Goal: Participate in discussion: Engage in conversation with other users on a specific topic

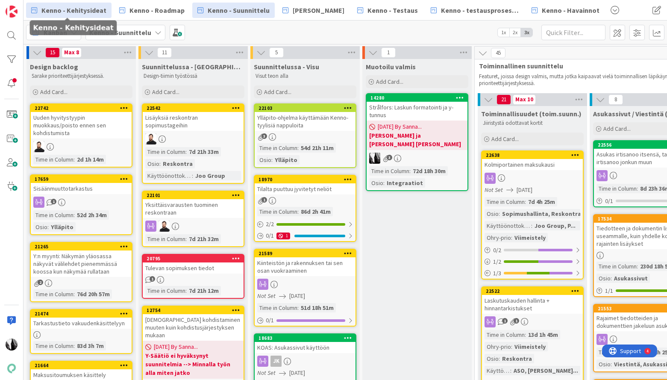
click at [93, 9] on span "Kenno - Kehitysideat" at bounding box center [73, 10] width 65 height 10
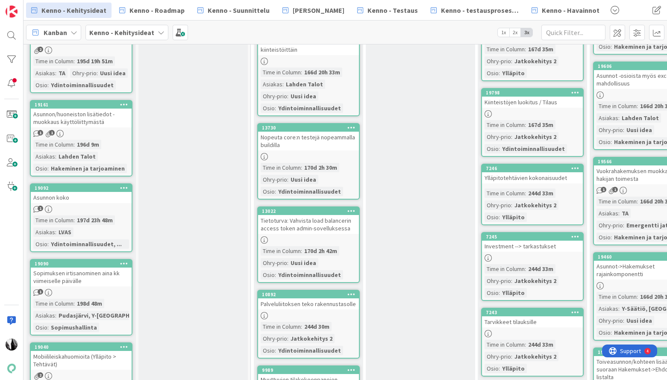
scroll to position [2494, 0]
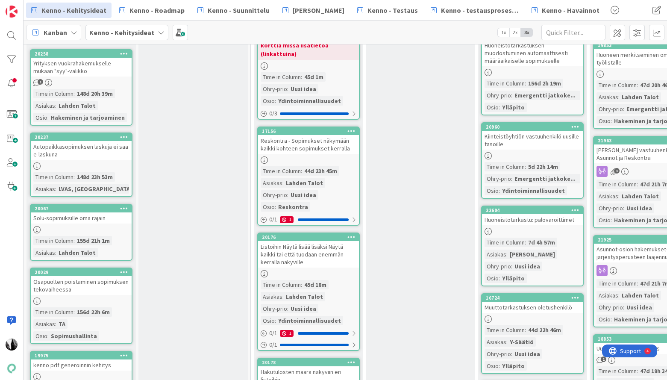
click at [516, 214] on div "Huoneistotarkastu: palovaroittimet" at bounding box center [532, 219] width 101 height 11
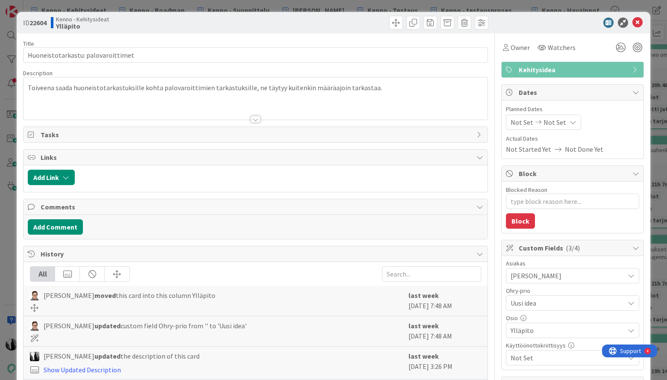
type textarea "x"
click at [636, 22] on icon at bounding box center [637, 23] width 10 height 10
